Goal: Task Accomplishment & Management: Use online tool/utility

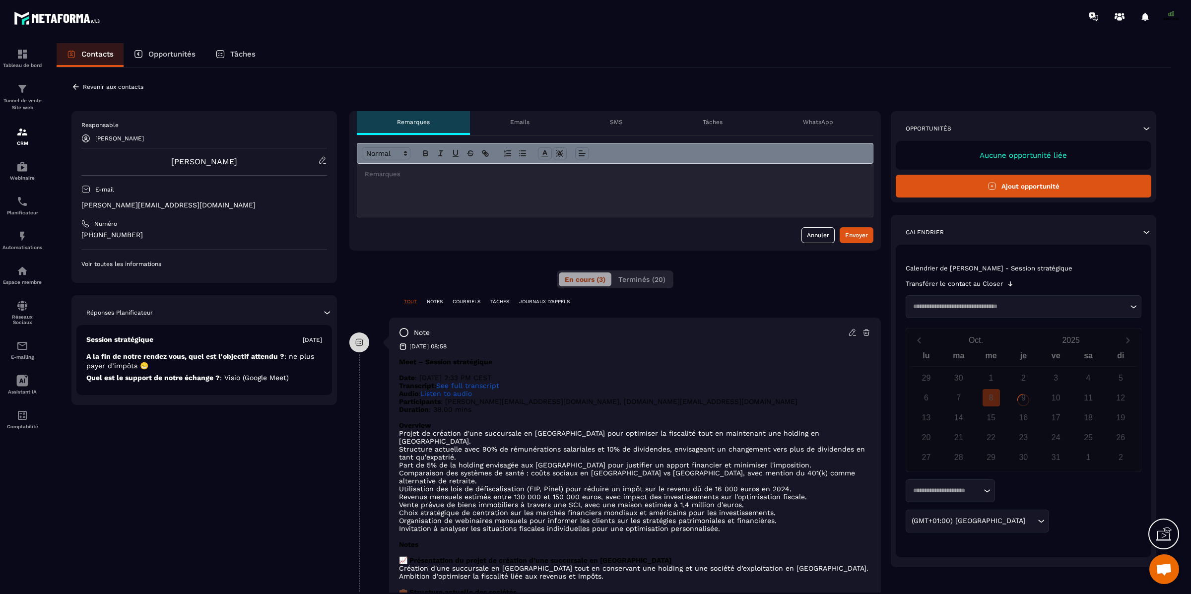
scroll to position [8519, 0]
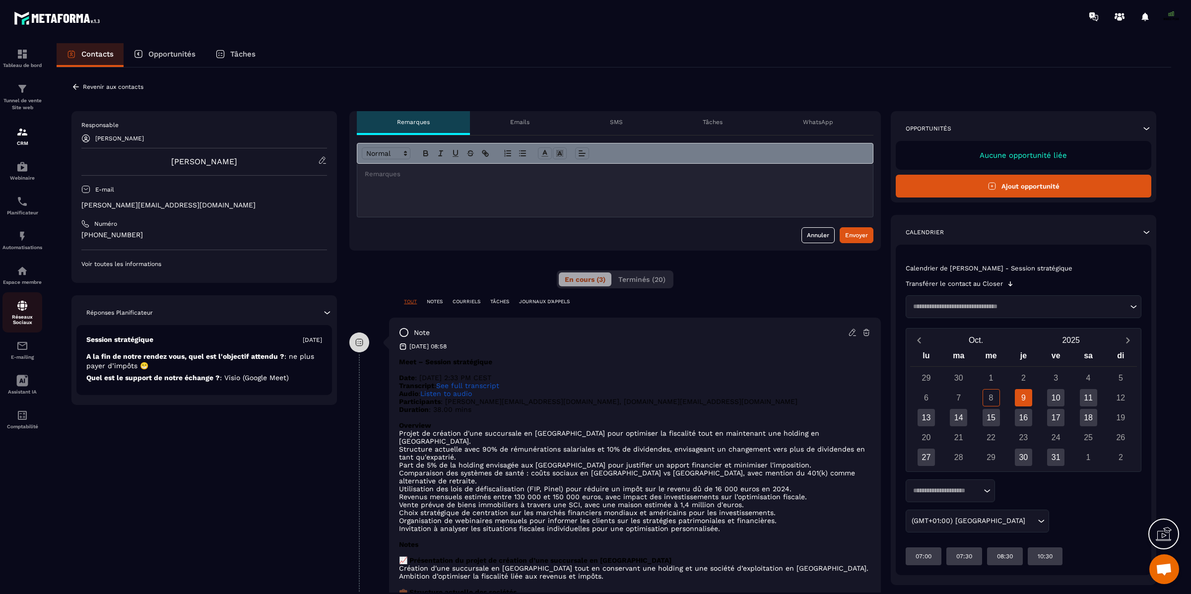
click at [23, 312] on img at bounding box center [22, 306] width 12 height 12
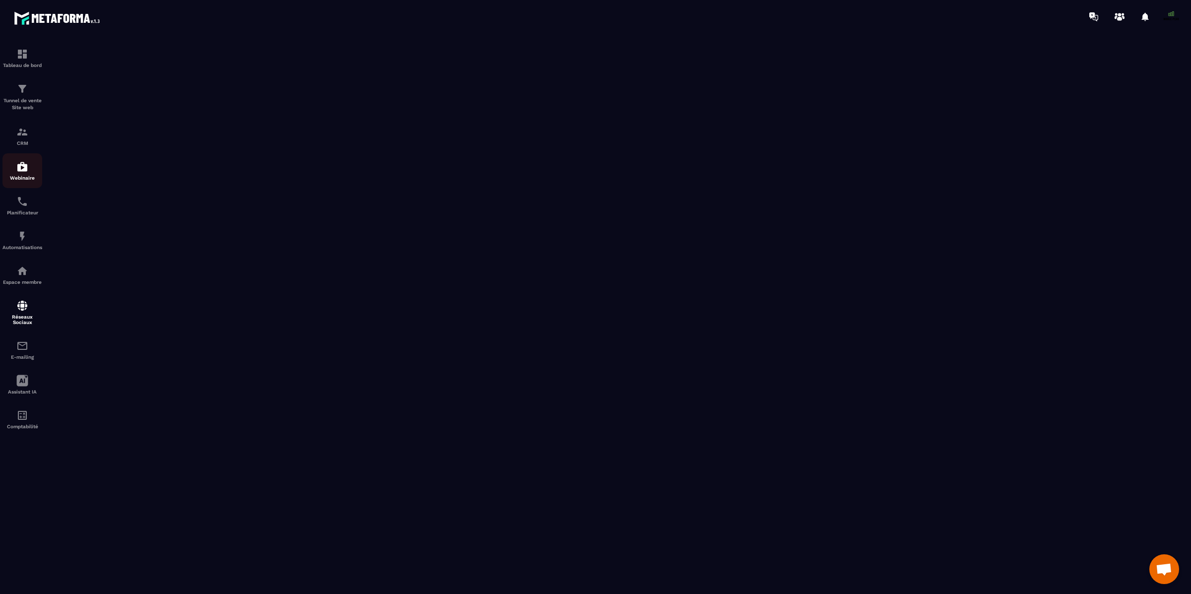
click at [21, 170] on img at bounding box center [22, 167] width 12 height 12
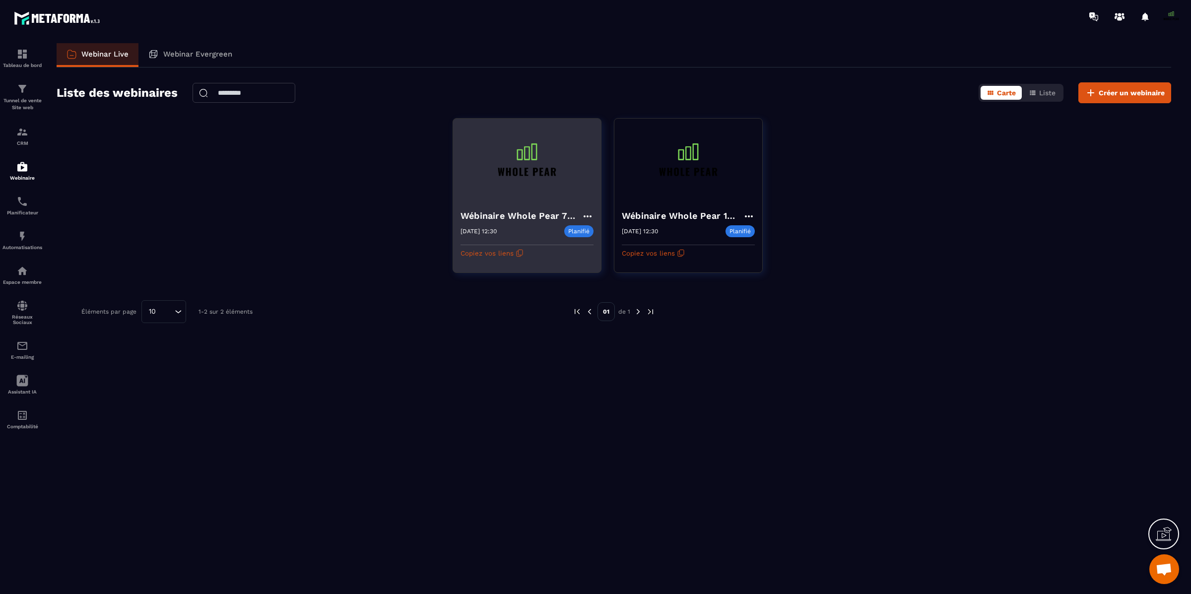
click at [584, 215] on icon at bounding box center [587, 216] width 12 height 12
click at [539, 289] on button "Rediffusion" at bounding box center [544, 290] width 90 height 18
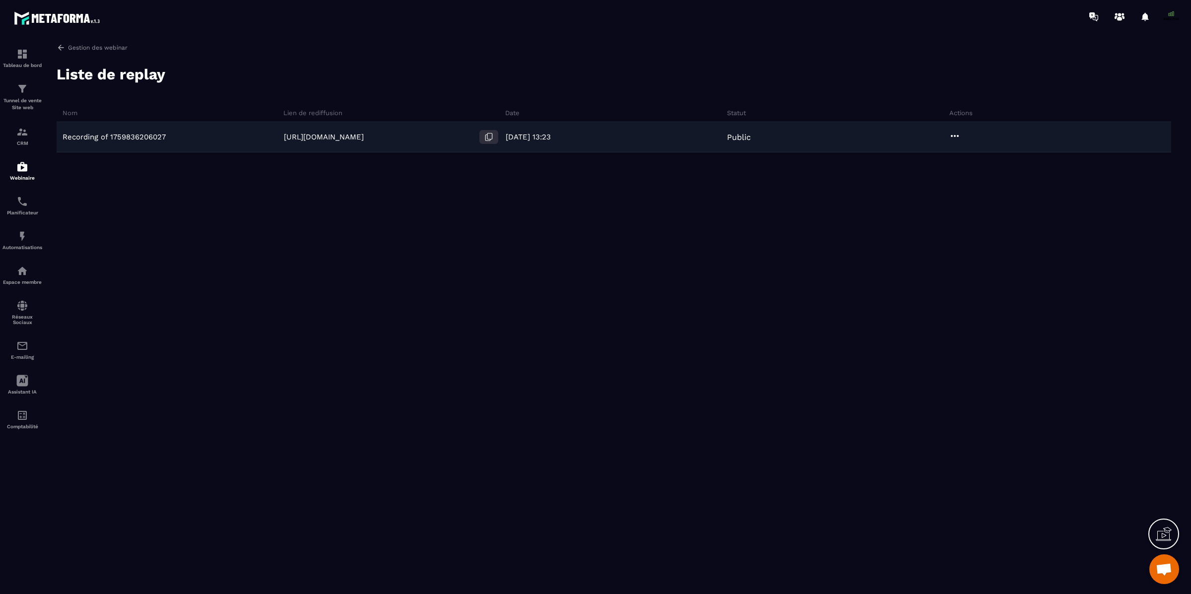
click at [486, 137] on icon at bounding box center [488, 136] width 9 height 9
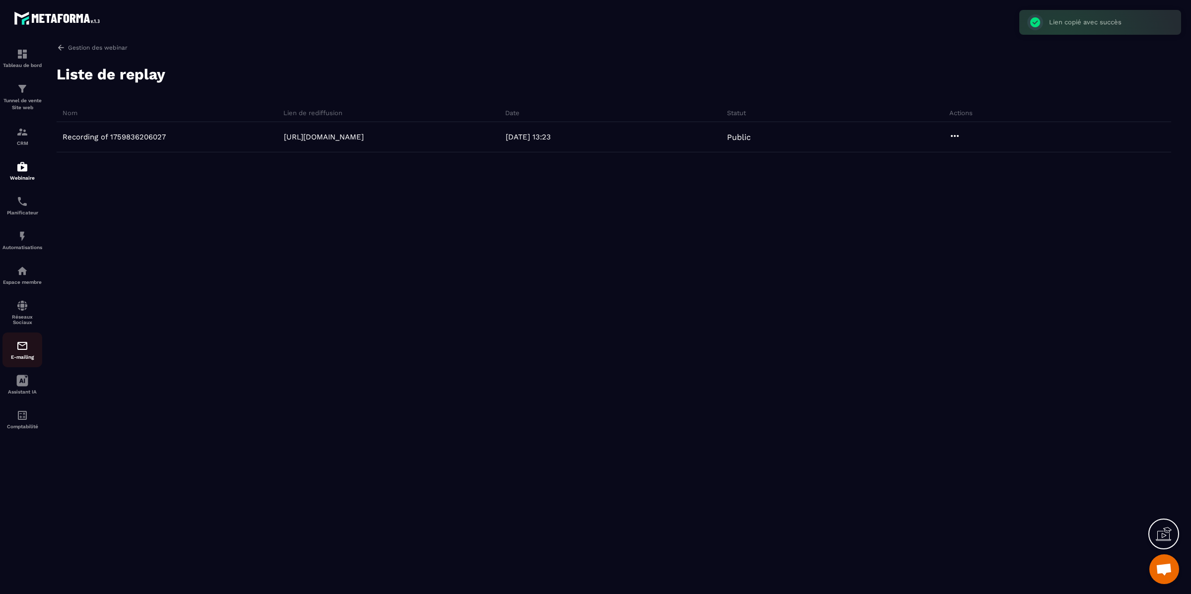
click at [27, 346] on img at bounding box center [22, 346] width 12 height 12
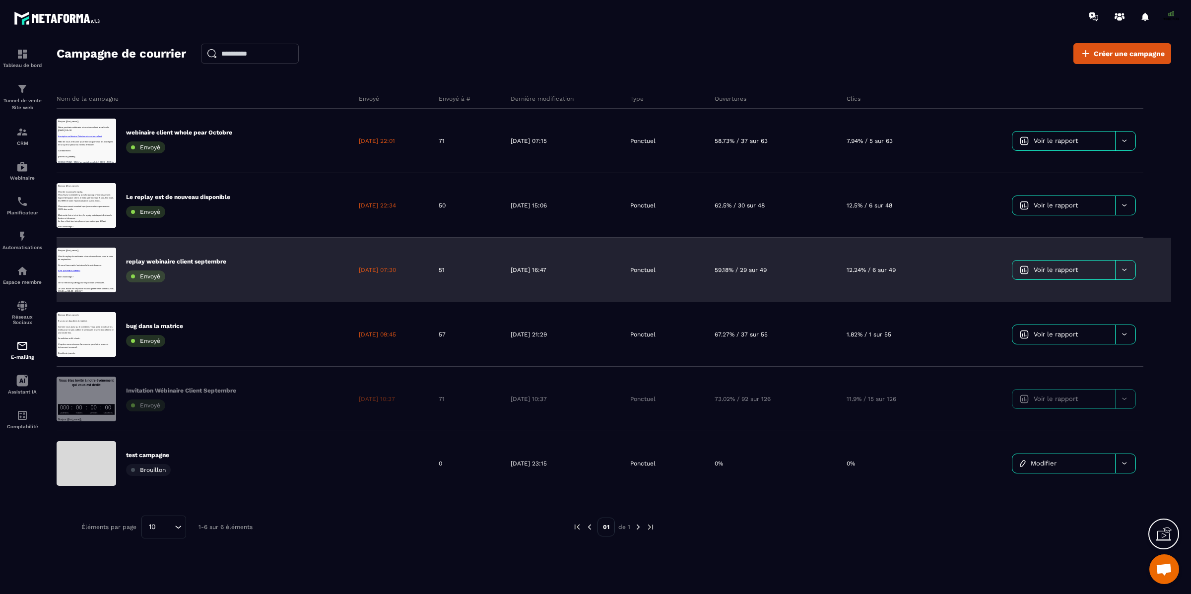
click at [1130, 272] on div at bounding box center [1125, 269] width 20 height 19
click at [1072, 293] on span "Dupliquer le campagne" at bounding box center [1058, 294] width 72 height 7
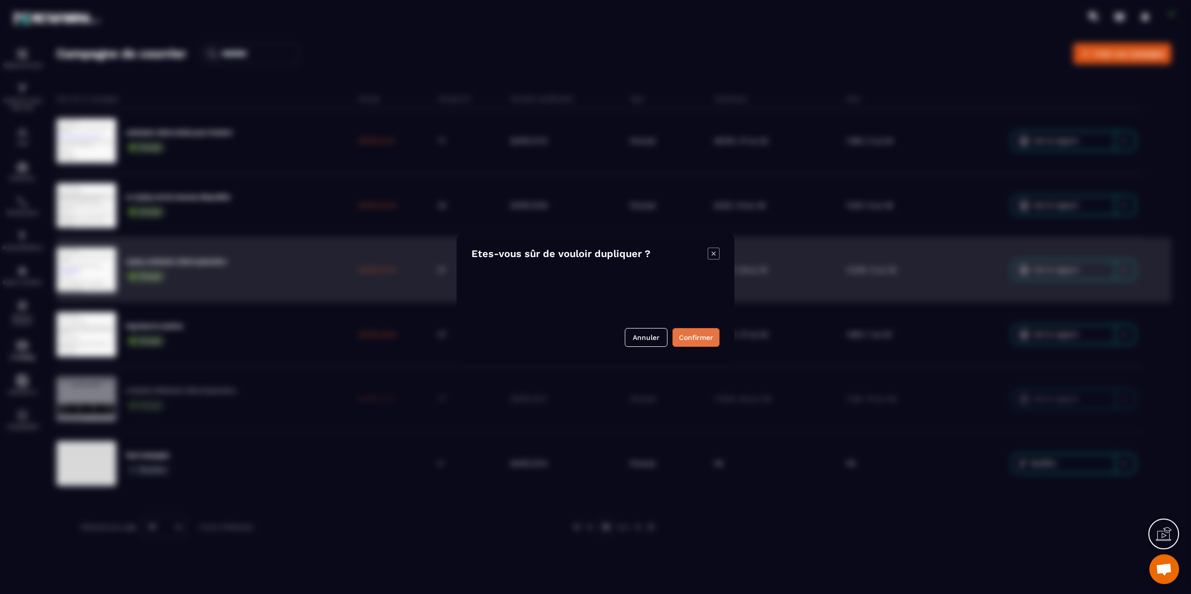
click at [707, 334] on button "Confirmer" at bounding box center [695, 337] width 47 height 19
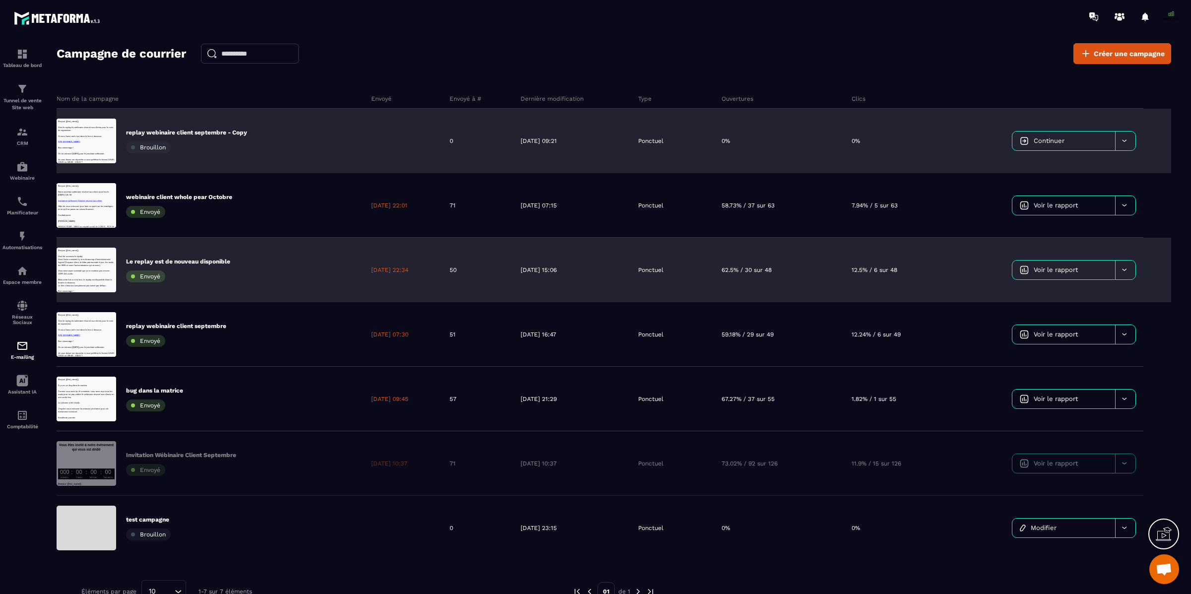
click at [1122, 135] on div at bounding box center [1125, 140] width 20 height 19
click at [1057, 139] on span "Continuer" at bounding box center [1048, 140] width 31 height 7
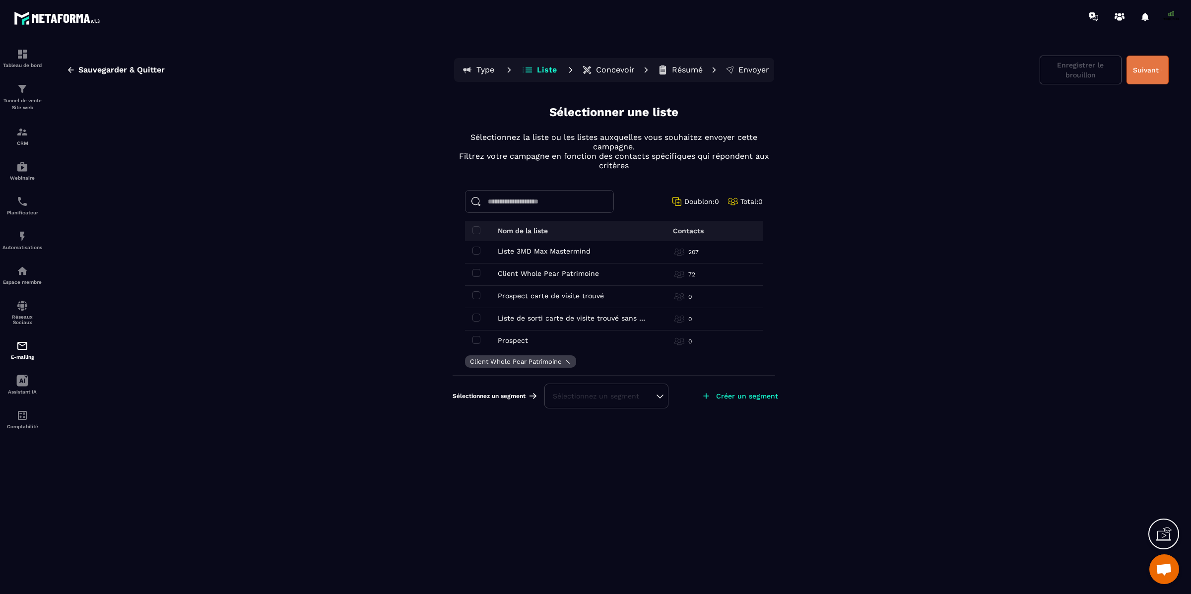
click at [1150, 70] on button "Suivant" at bounding box center [1147, 70] width 42 height 29
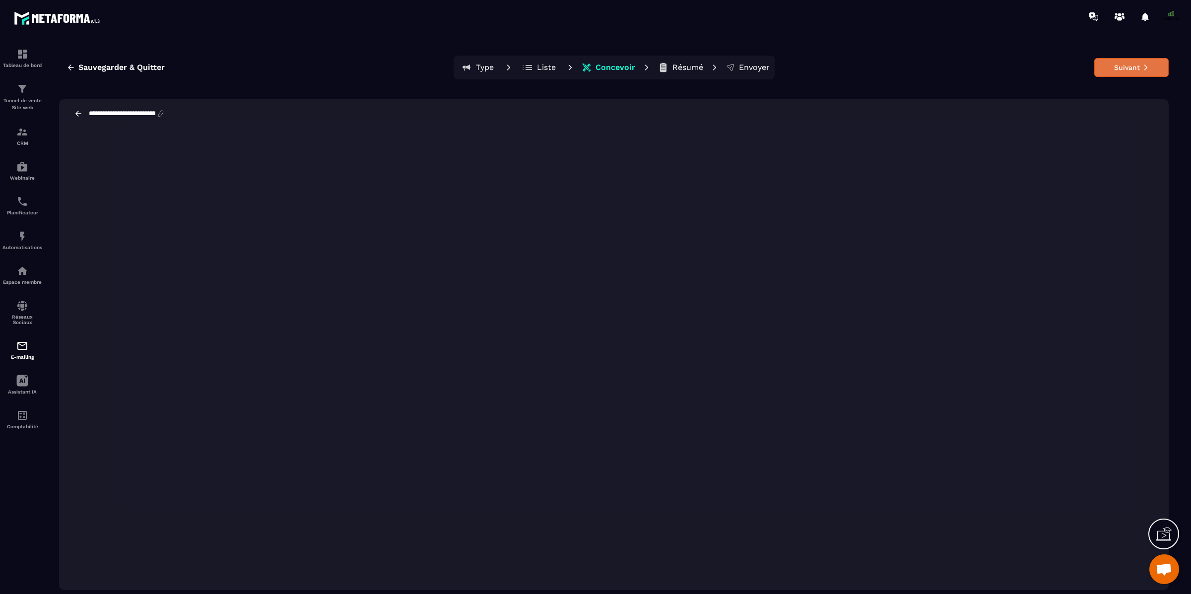
click at [1150, 74] on button "Suivant" at bounding box center [1131, 67] width 74 height 19
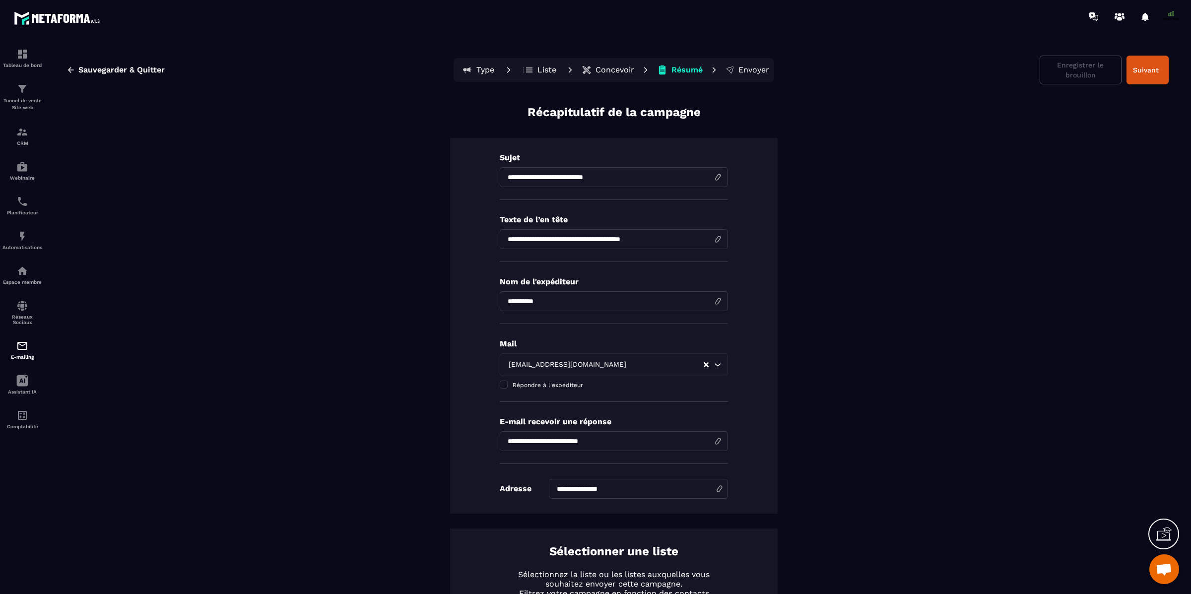
click at [543, 241] on input "**********" at bounding box center [614, 239] width 228 height 20
type input "**********"
click at [1147, 70] on button "Suivant" at bounding box center [1147, 70] width 42 height 29
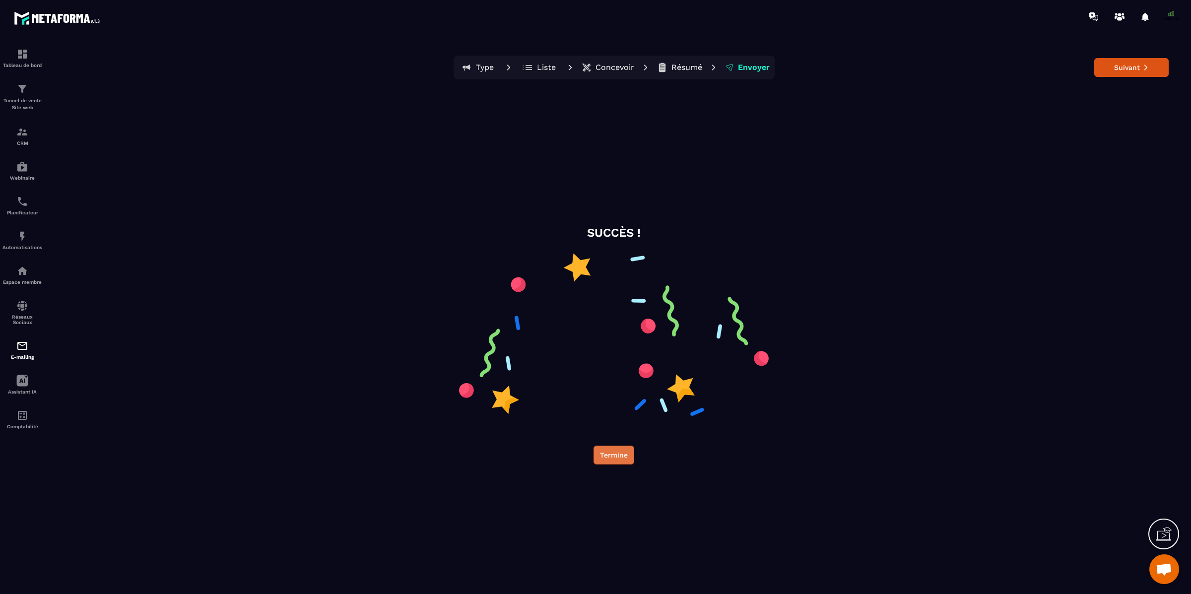
click at [610, 457] on button "Termine" at bounding box center [613, 455] width 41 height 19
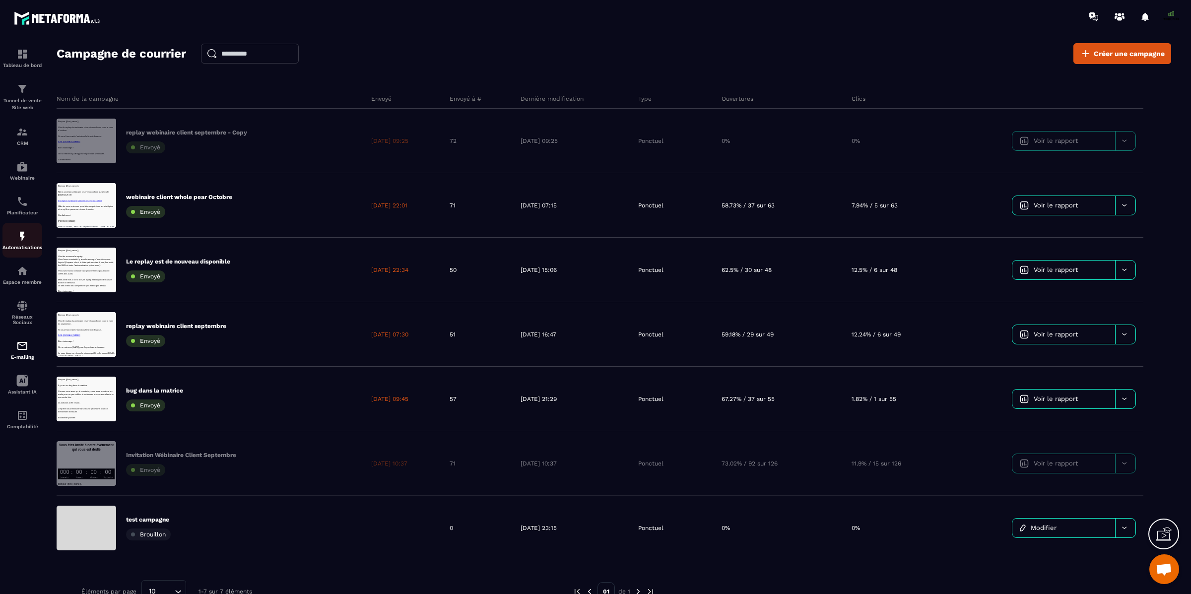
click at [19, 229] on link "Automatisations" at bounding box center [22, 240] width 40 height 35
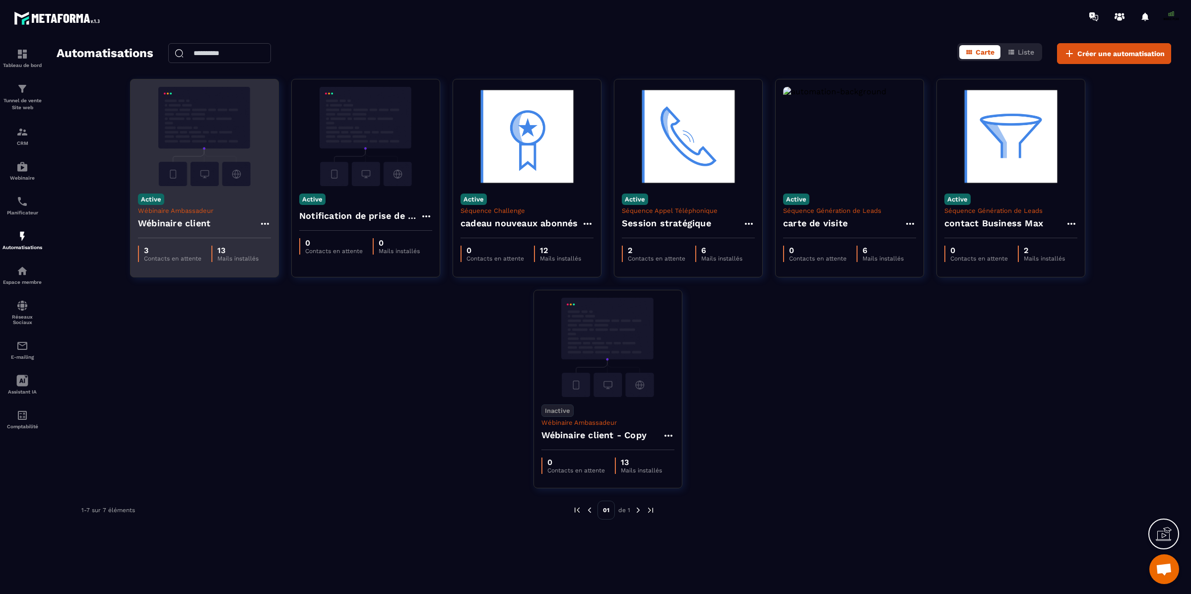
click at [179, 226] on h4 "Wébinaire client" at bounding box center [174, 223] width 72 height 14
